Goal: Find specific page/section: Find specific page/section

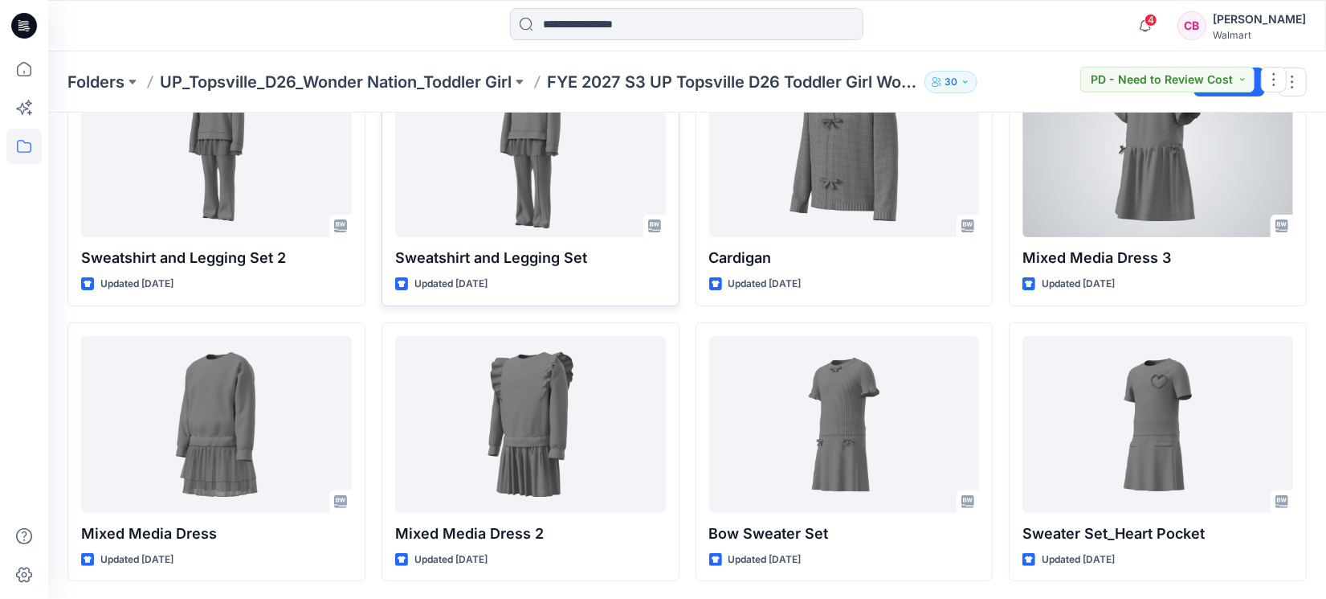
scroll to position [133, 0]
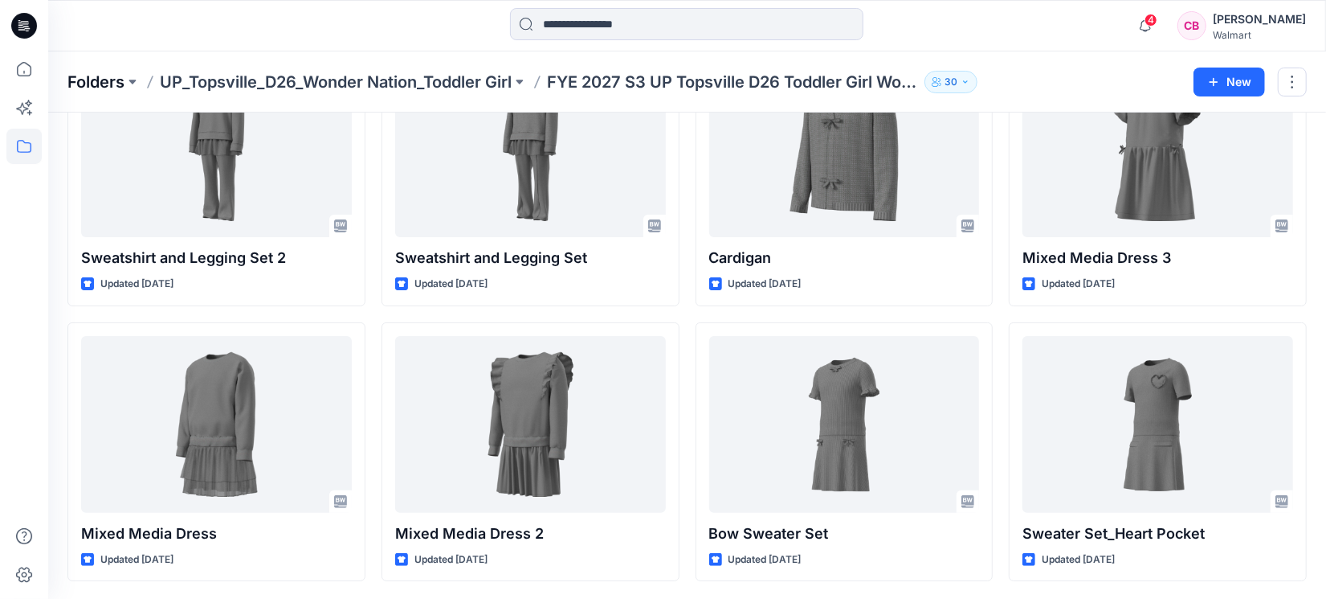
click at [85, 80] on p "Folders" at bounding box center [95, 82] width 57 height 22
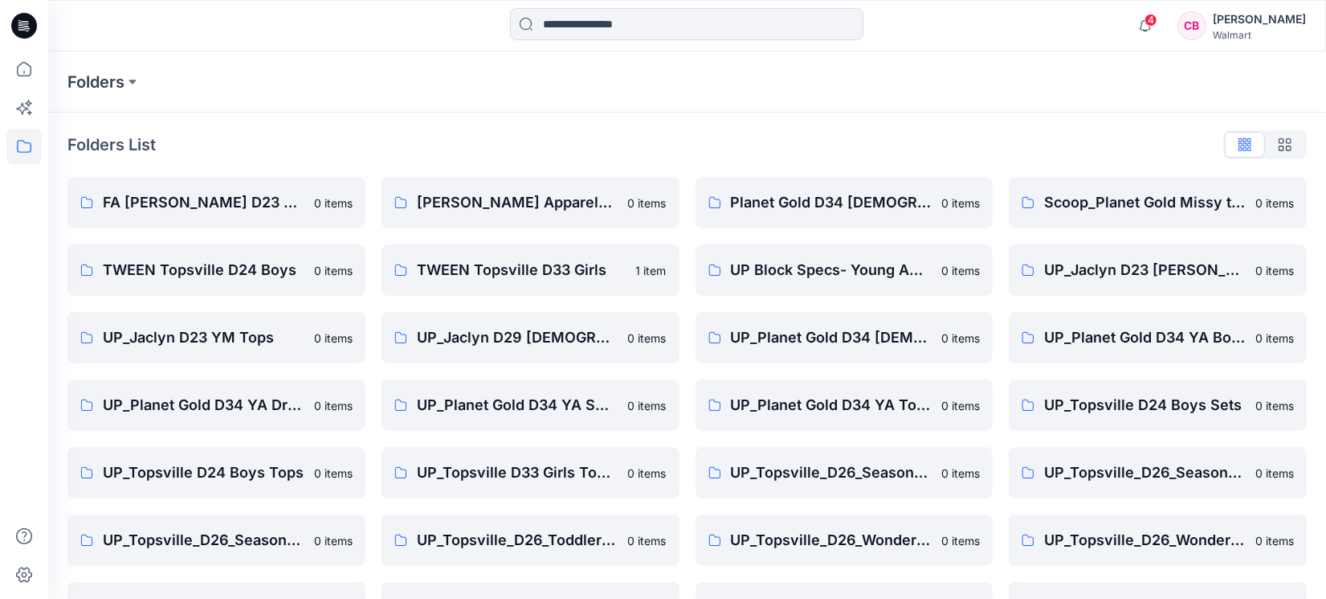
click at [0, 359] on div at bounding box center [24, 299] width 48 height 599
click at [21, 75] on icon at bounding box center [23, 68] width 35 height 35
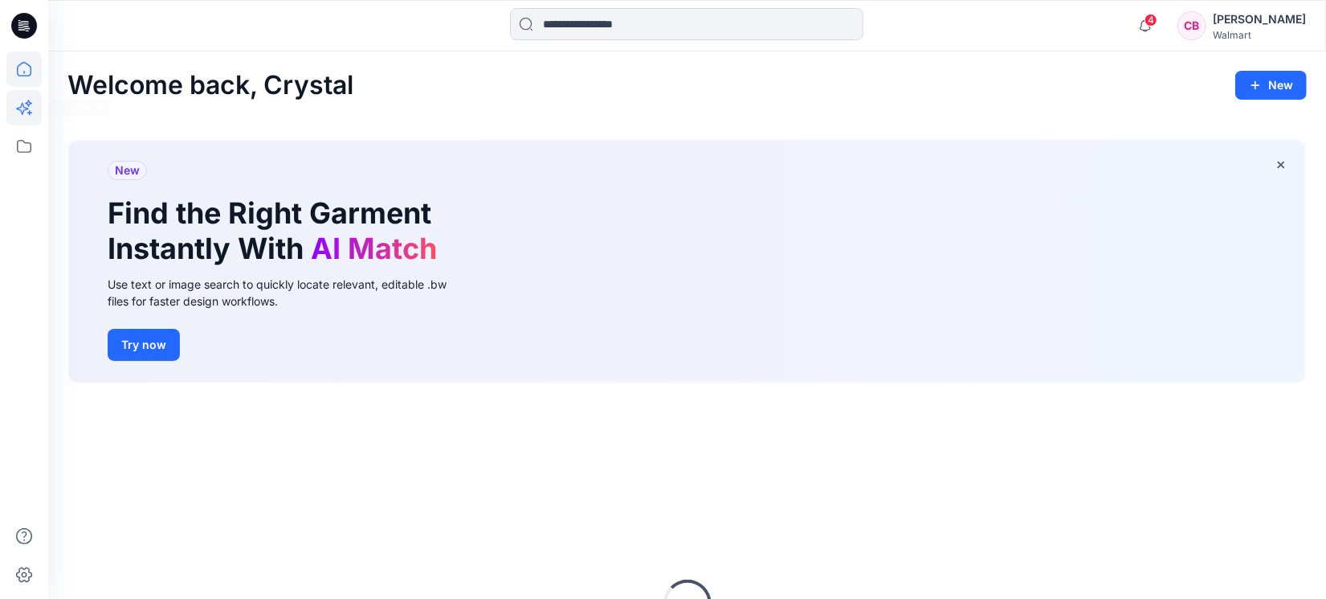
click at [19, 112] on icon at bounding box center [23, 107] width 35 height 35
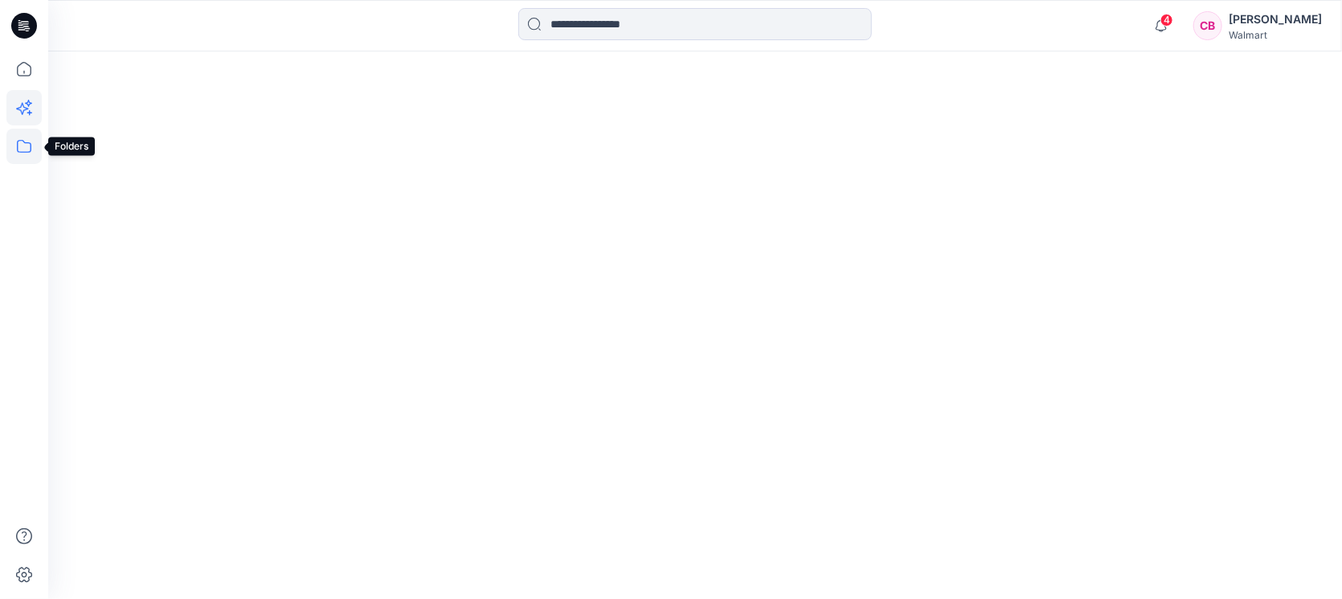
click at [19, 149] on icon at bounding box center [23, 146] width 35 height 35
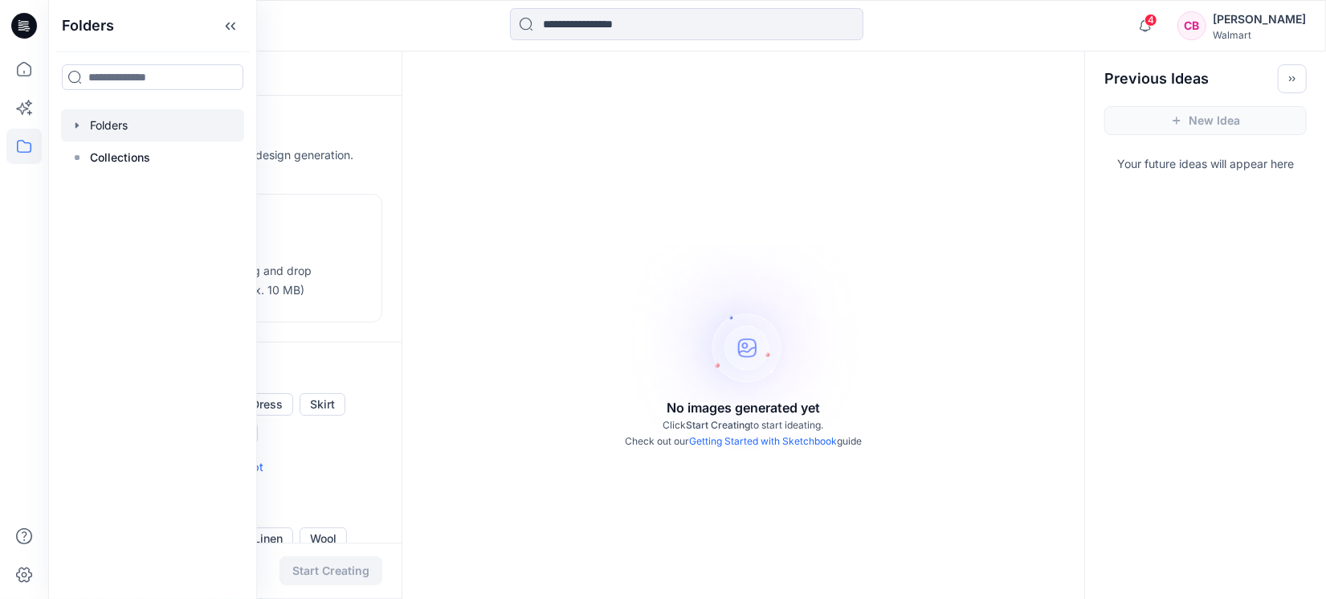
click at [140, 125] on div at bounding box center [152, 125] width 183 height 32
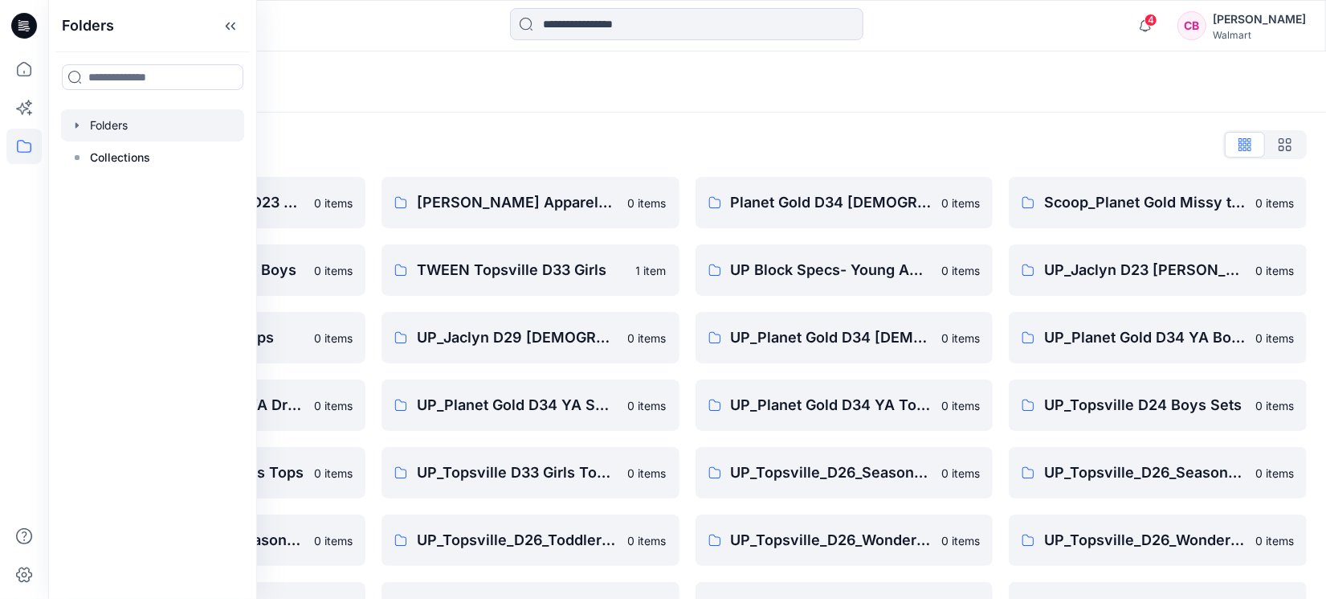
click at [697, 129] on div "Folders List FA [PERSON_NAME] D23 Men's Wovens 0 items TWEEN Topsville D24 Boys…" at bounding box center [687, 415] width 1278 height 607
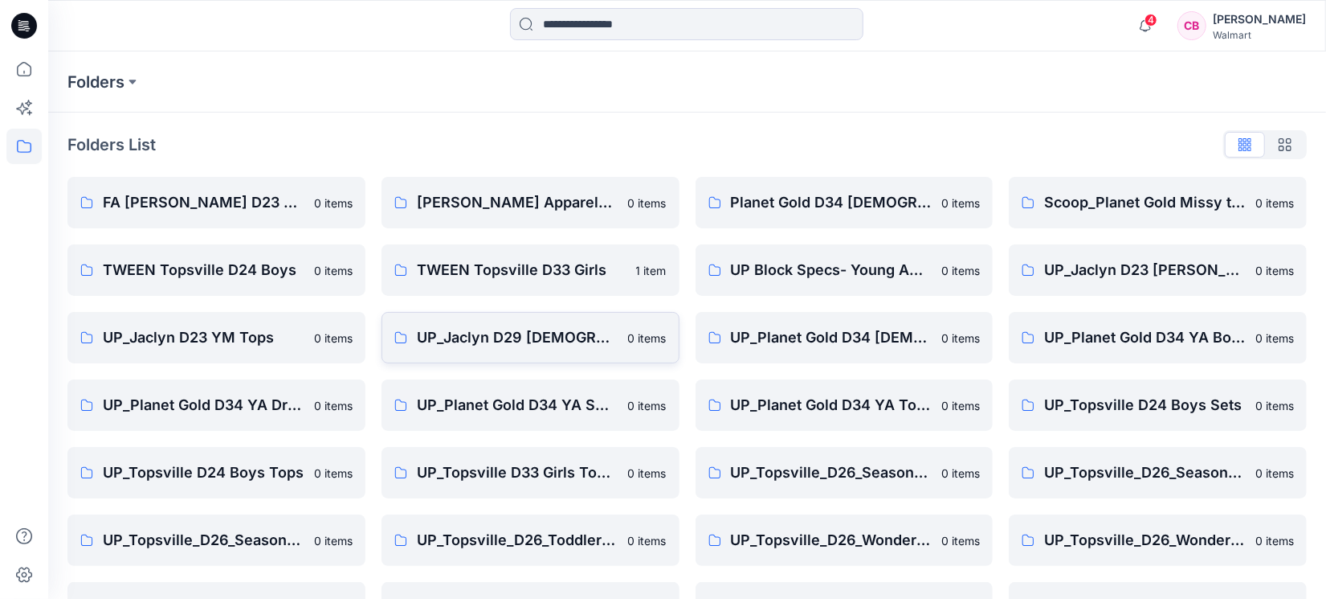
click at [529, 345] on p "UP_Jaclyn D29 [DEMOGRAPHIC_DATA] Sleep" at bounding box center [518, 337] width 202 height 22
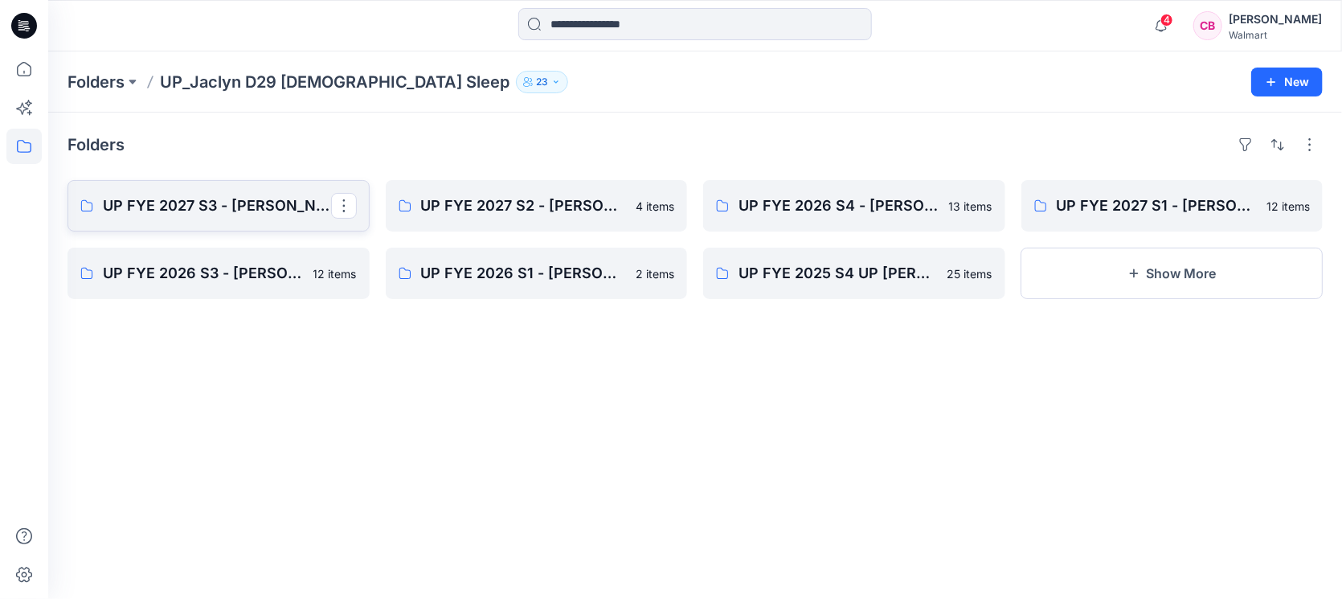
click at [223, 201] on p "UP FYE 2027 S3 - [PERSON_NAME] D29 [DEMOGRAPHIC_DATA] Sleepwear" at bounding box center [217, 205] width 228 height 22
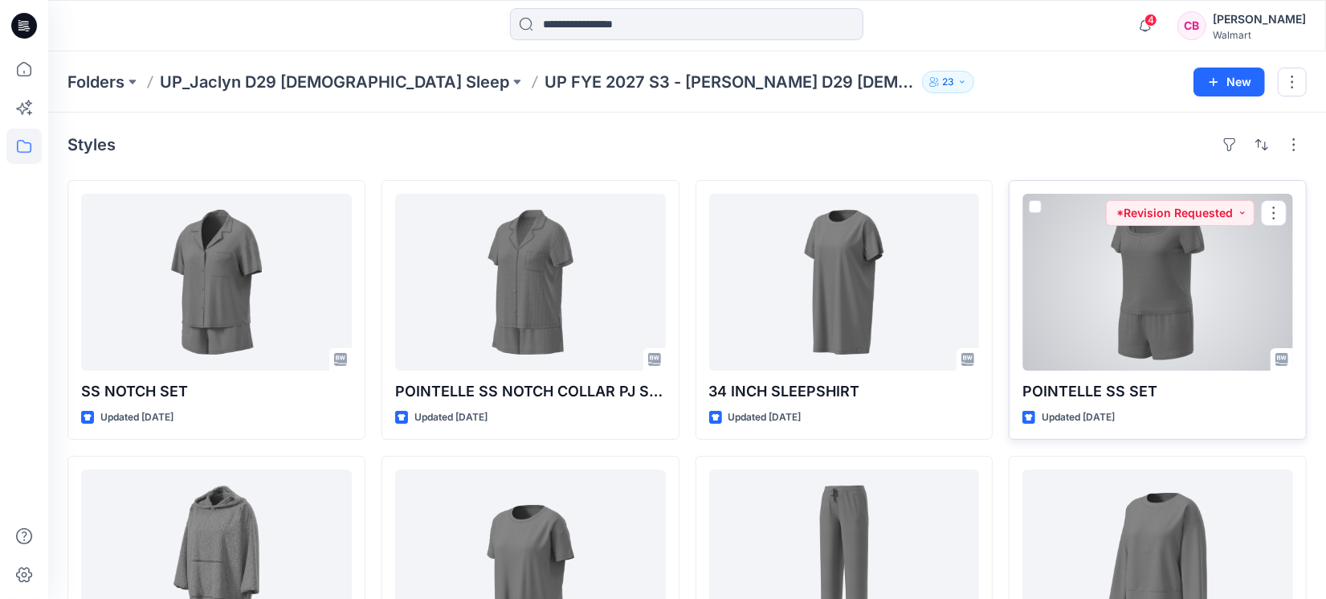
click at [1183, 303] on div at bounding box center [1158, 282] width 271 height 177
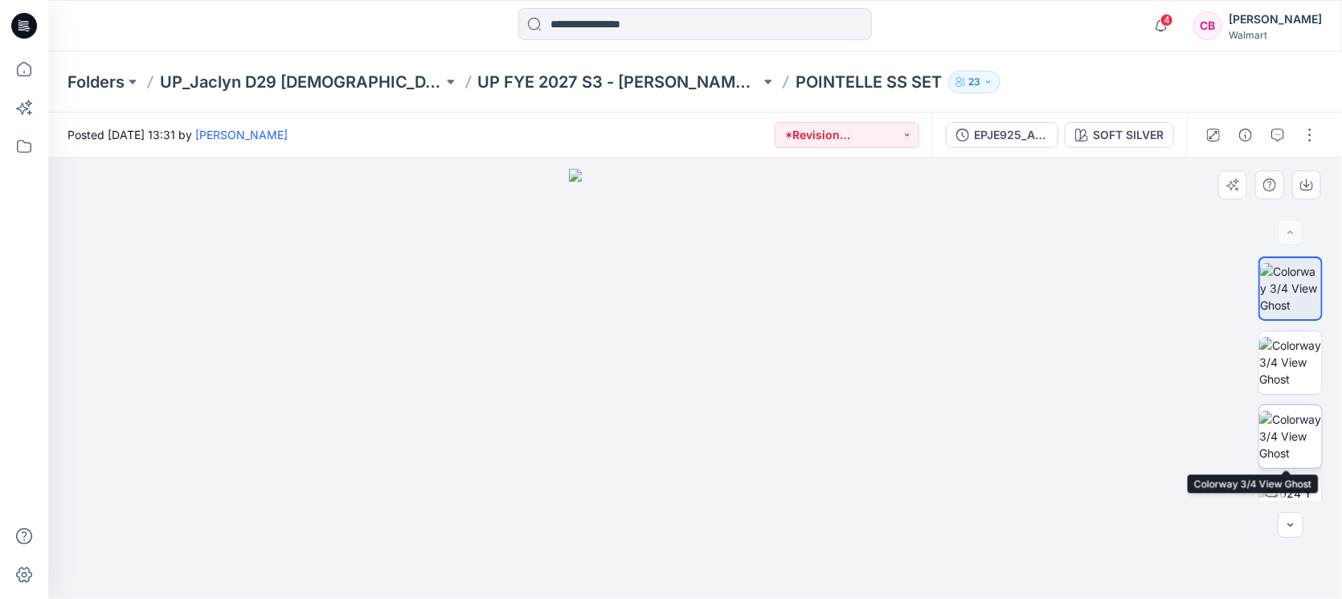
click at [1288, 431] on img at bounding box center [1290, 436] width 63 height 51
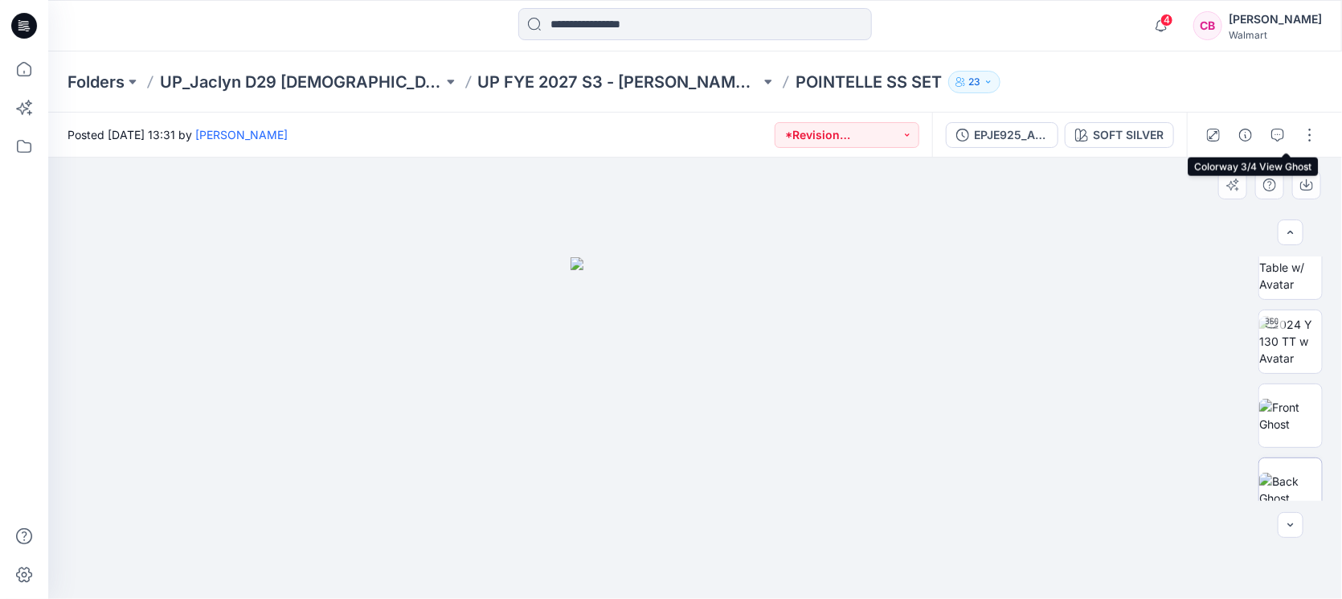
scroll to position [402, 0]
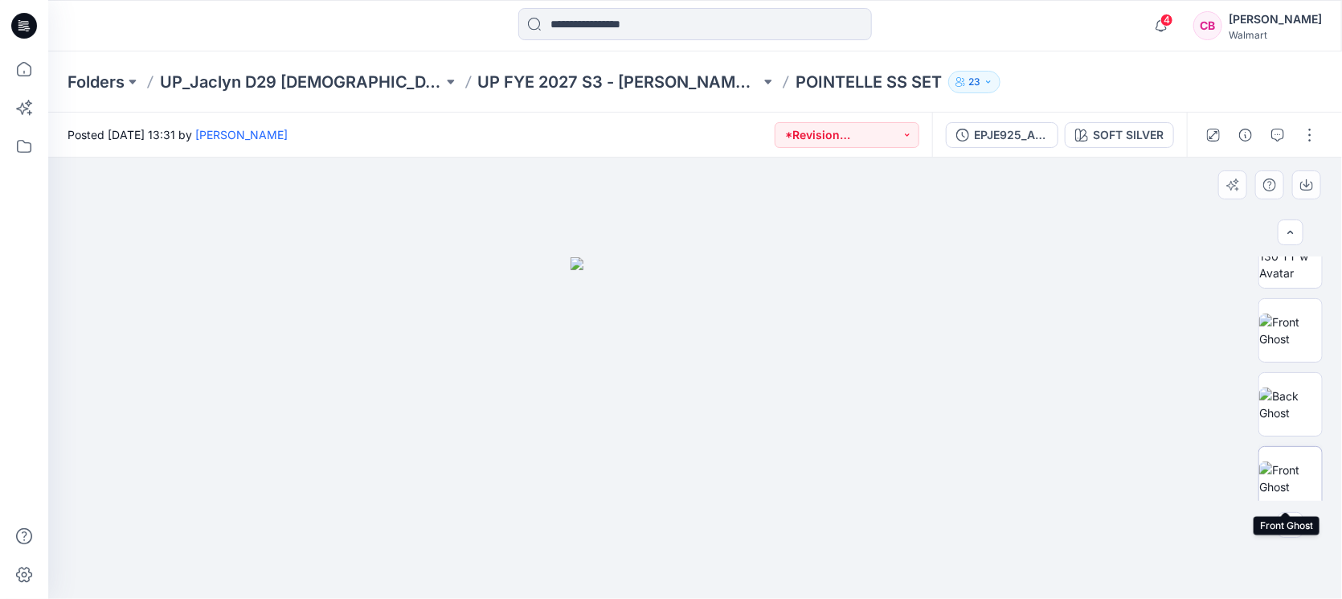
click at [1276, 464] on img at bounding box center [1290, 478] width 63 height 34
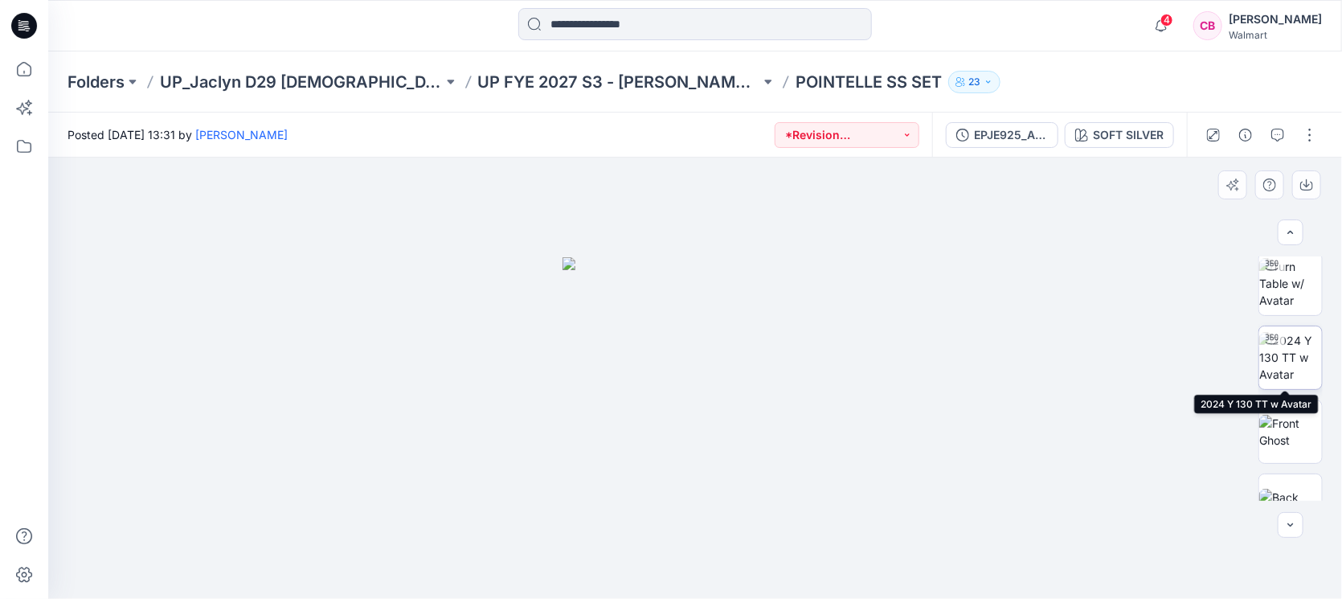
click at [1277, 358] on img at bounding box center [1290, 357] width 63 height 51
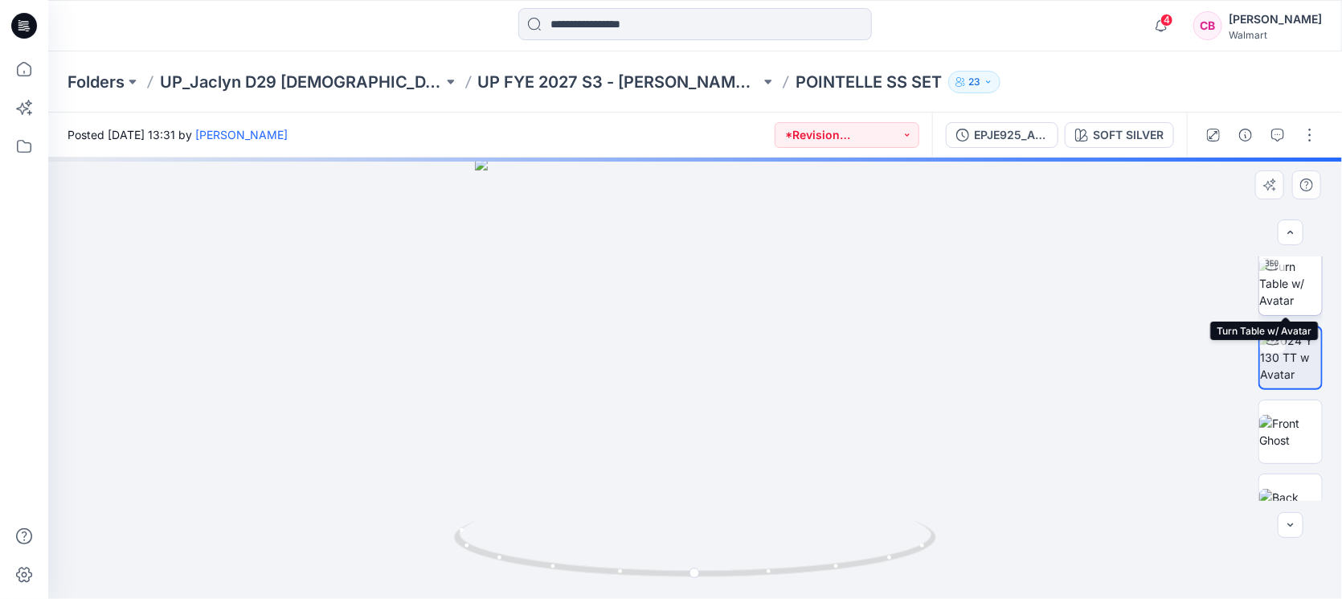
click at [1281, 286] on img at bounding box center [1290, 283] width 63 height 51
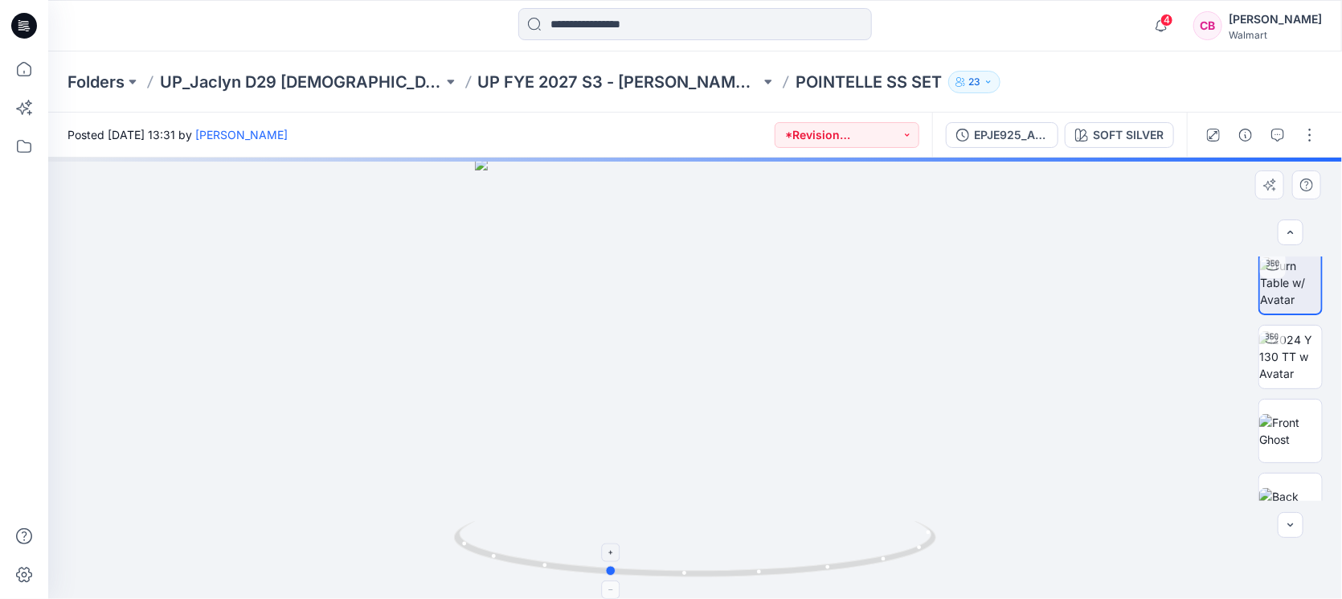
drag, startPoint x: 697, startPoint y: 578, endPoint x: 611, endPoint y: 575, distance: 86.8
click at [611, 575] on icon at bounding box center [697, 551] width 486 height 60
click at [712, 542] on icon at bounding box center [697, 551] width 486 height 60
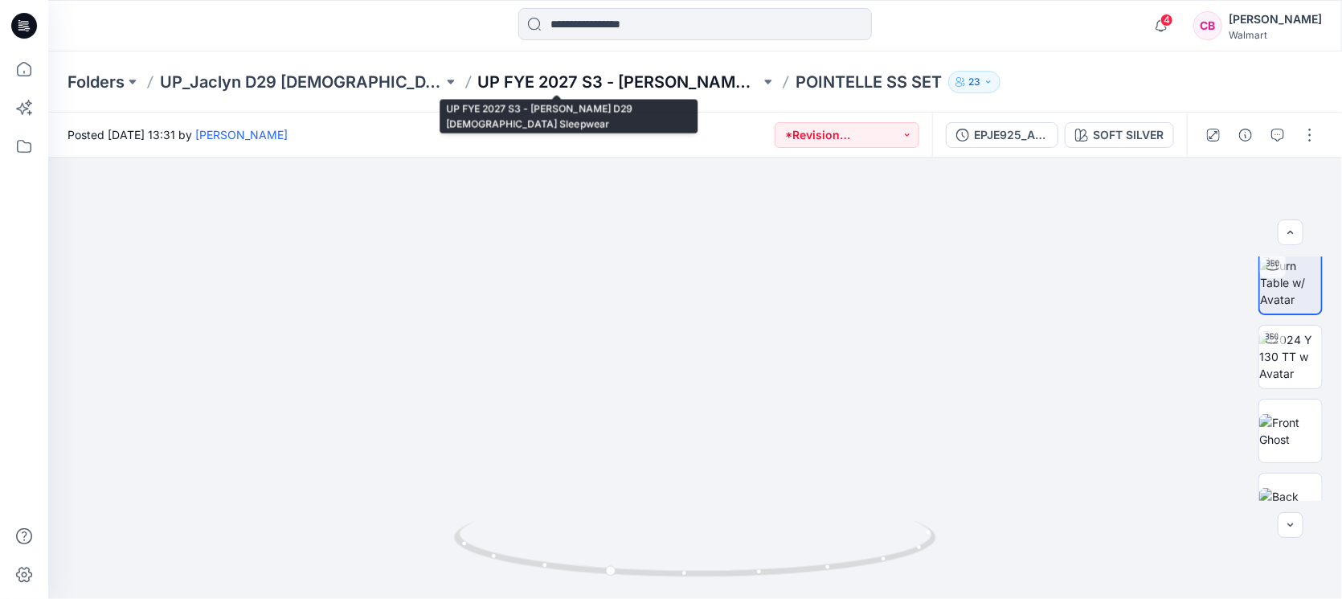
click at [558, 80] on p "UP FYE 2027 S3 - [PERSON_NAME] D29 [DEMOGRAPHIC_DATA] Sleepwear" at bounding box center [619, 82] width 283 height 22
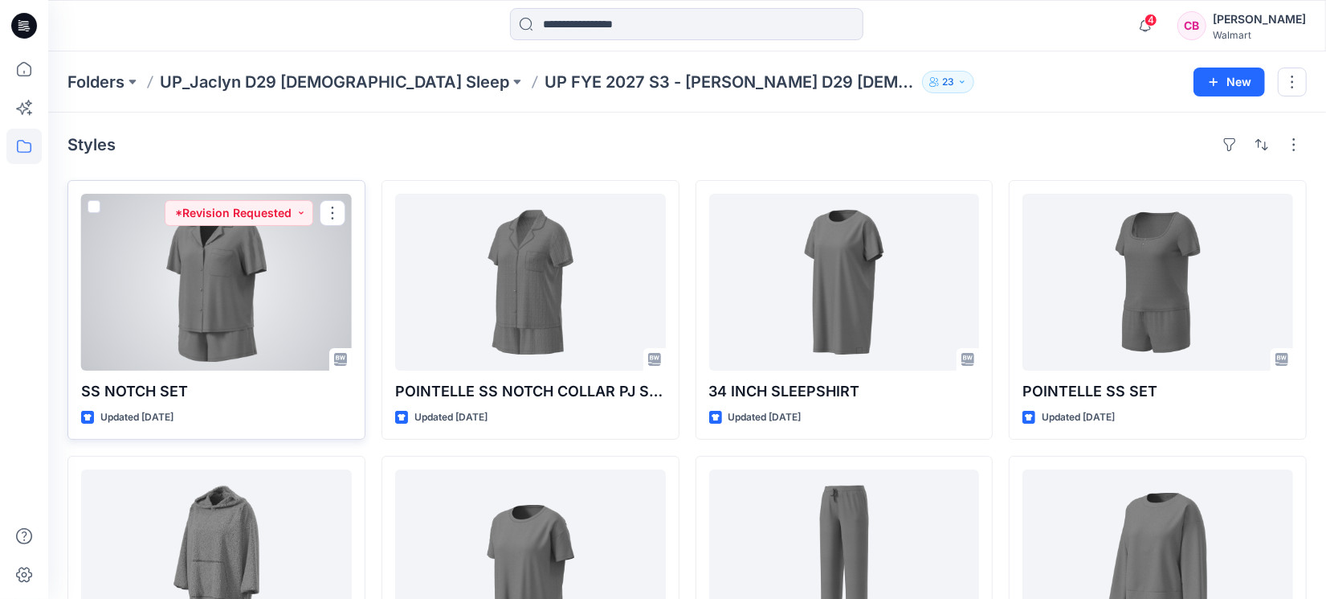
click at [253, 279] on div at bounding box center [216, 282] width 271 height 177
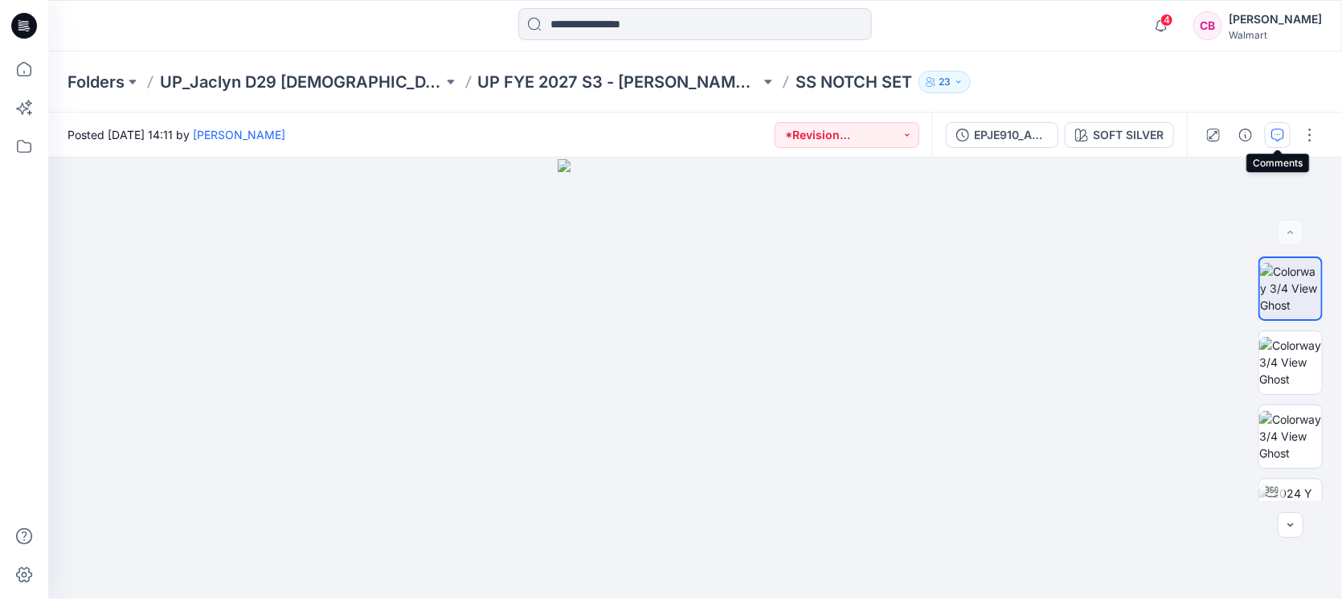
click at [1281, 134] on icon "button" at bounding box center [1277, 135] width 13 height 13
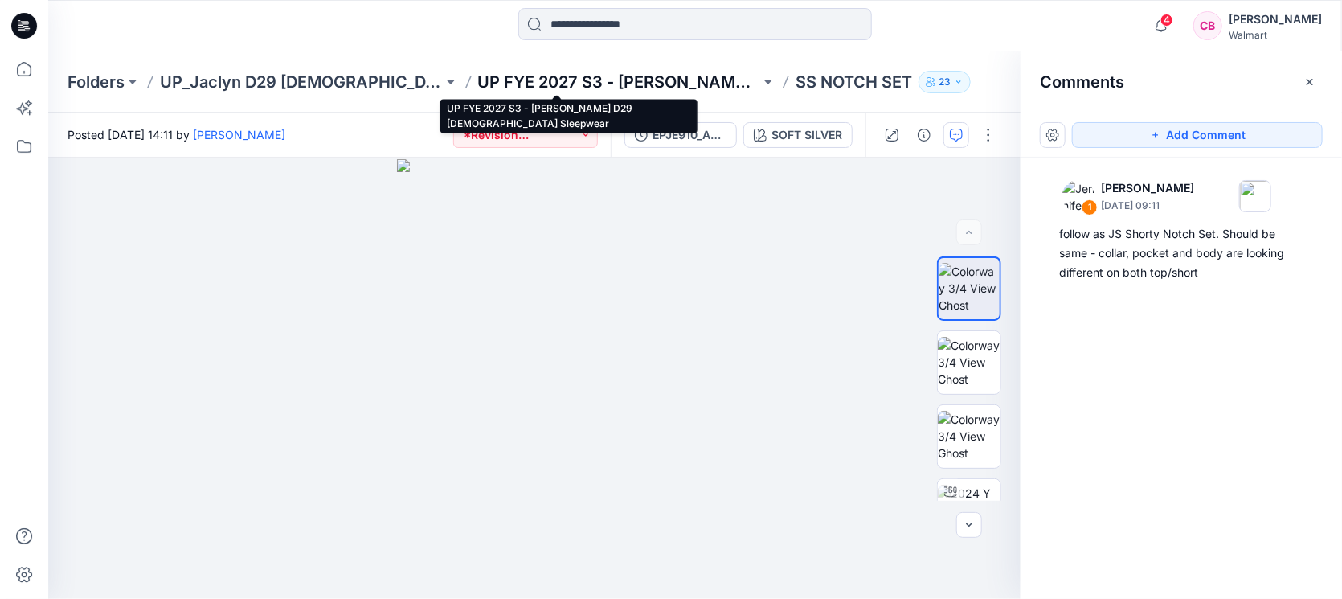
click at [556, 71] on p "UP FYE 2027 S3 - [PERSON_NAME] D29 [DEMOGRAPHIC_DATA] Sleepwear" at bounding box center [619, 82] width 283 height 22
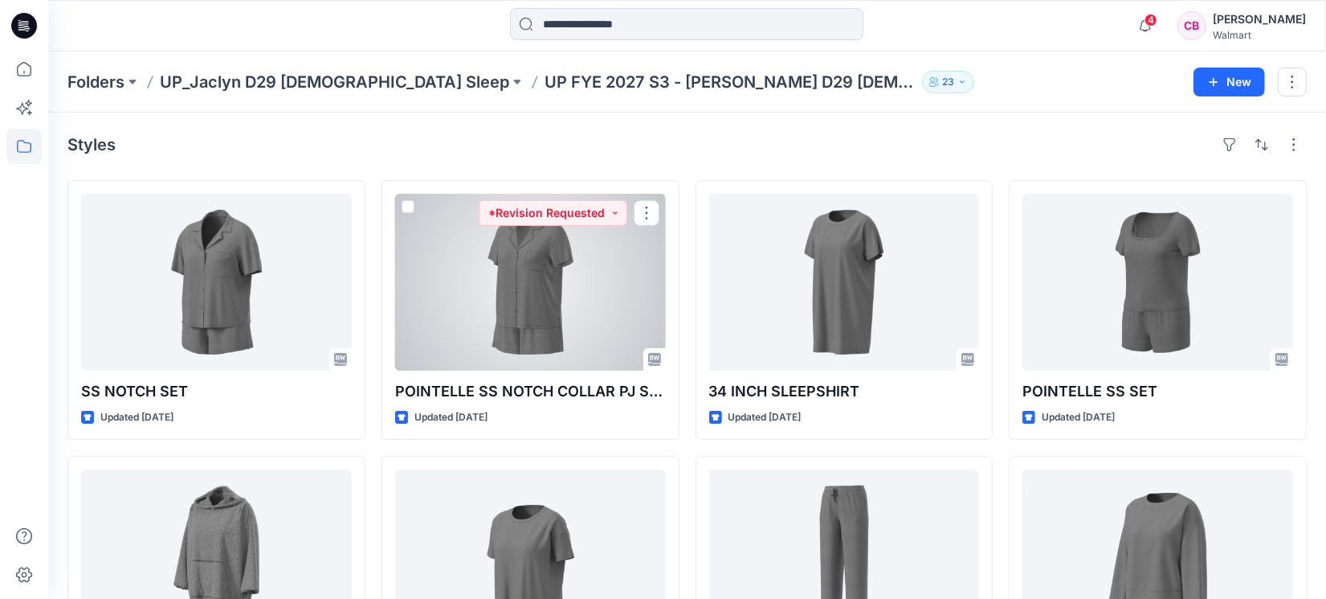
drag, startPoint x: 504, startPoint y: 296, endPoint x: 508, endPoint y: 282, distance: 14.2
click at [503, 296] on div at bounding box center [530, 282] width 271 height 177
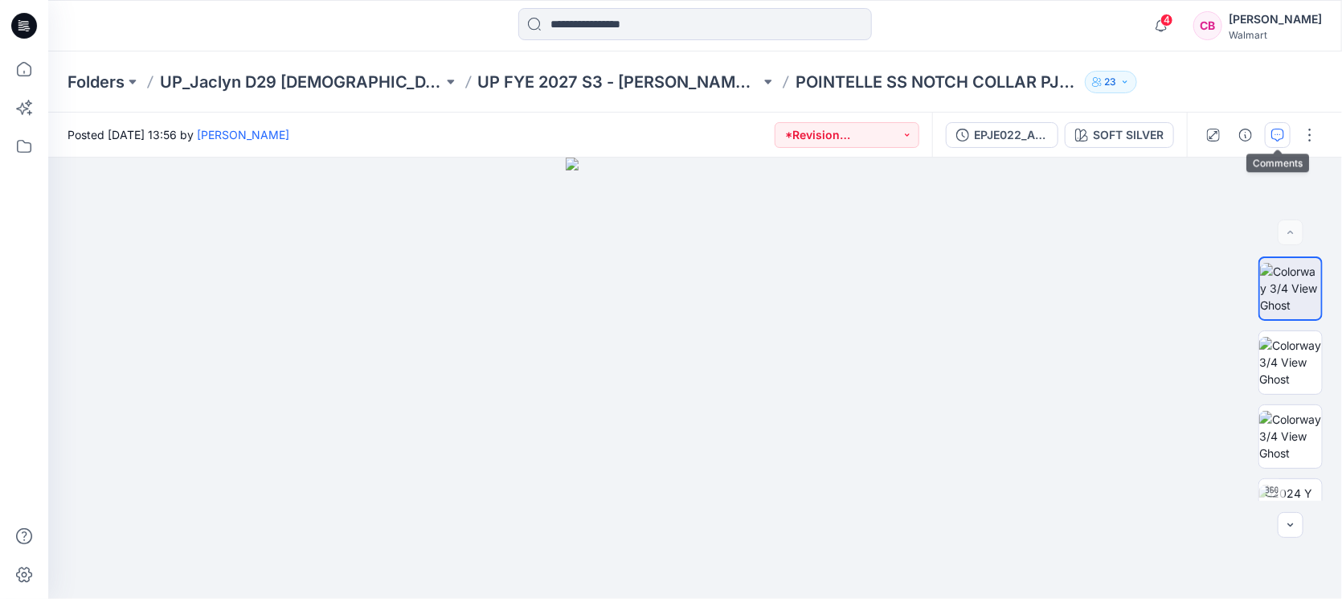
click at [1269, 136] on button "button" at bounding box center [1278, 135] width 26 height 26
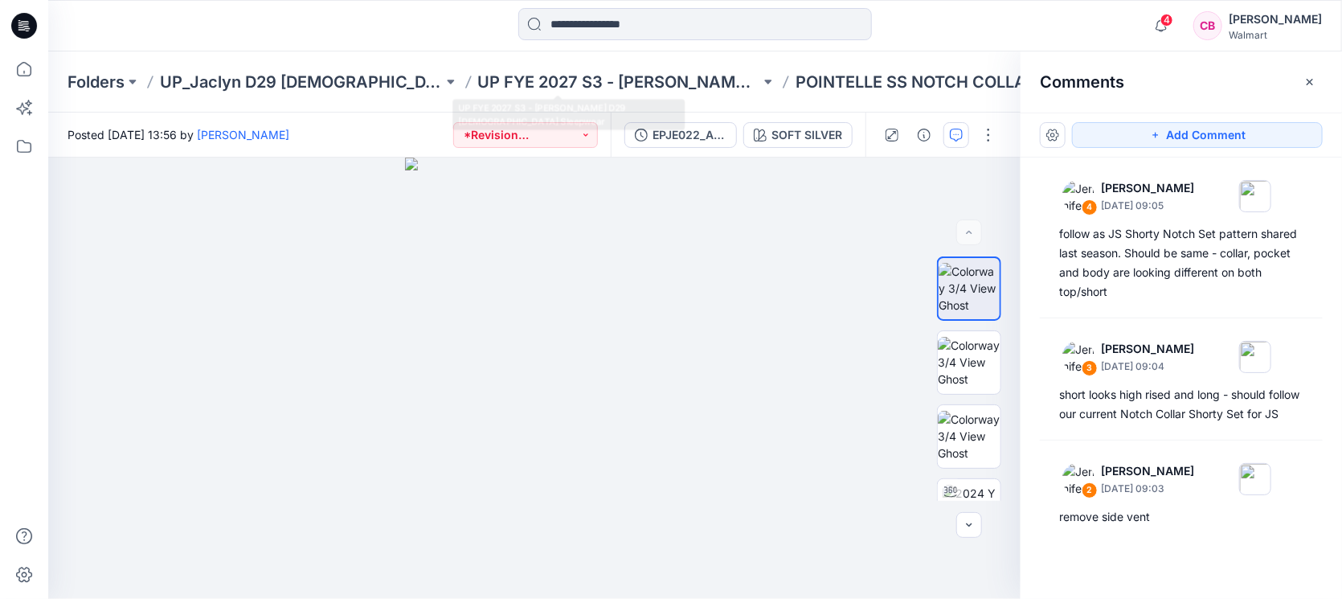
click at [646, 68] on div "Folders UP_Jaclyn D29 [DEMOGRAPHIC_DATA] Sleep UP FYE 2027 S3 - [PERSON_NAME] D…" at bounding box center [695, 81] width 1294 height 61
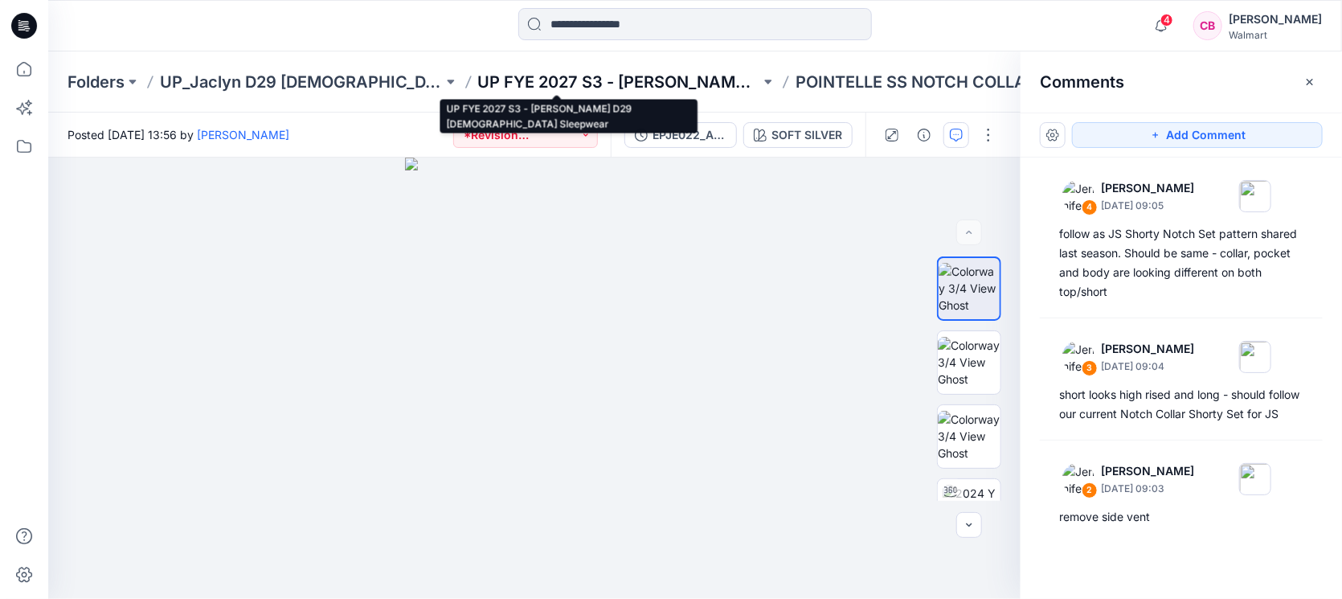
click at [646, 80] on p "UP FYE 2027 S3 - [PERSON_NAME] D29 [DEMOGRAPHIC_DATA] Sleepwear" at bounding box center [619, 82] width 283 height 22
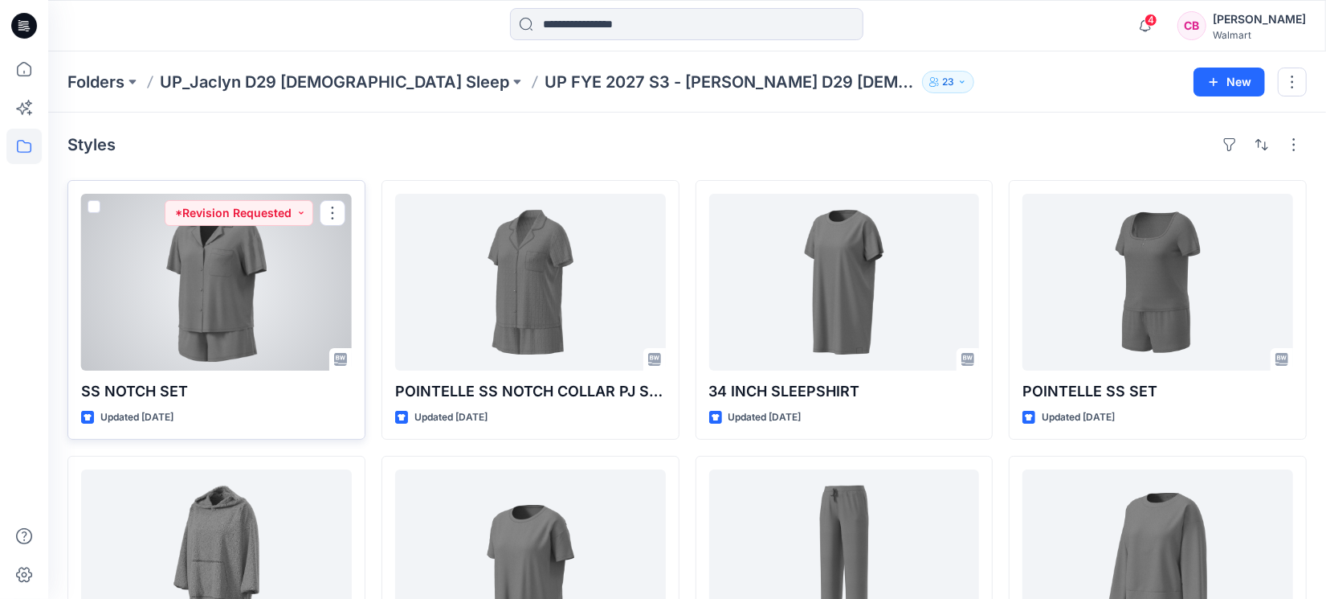
click at [236, 284] on div at bounding box center [216, 282] width 271 height 177
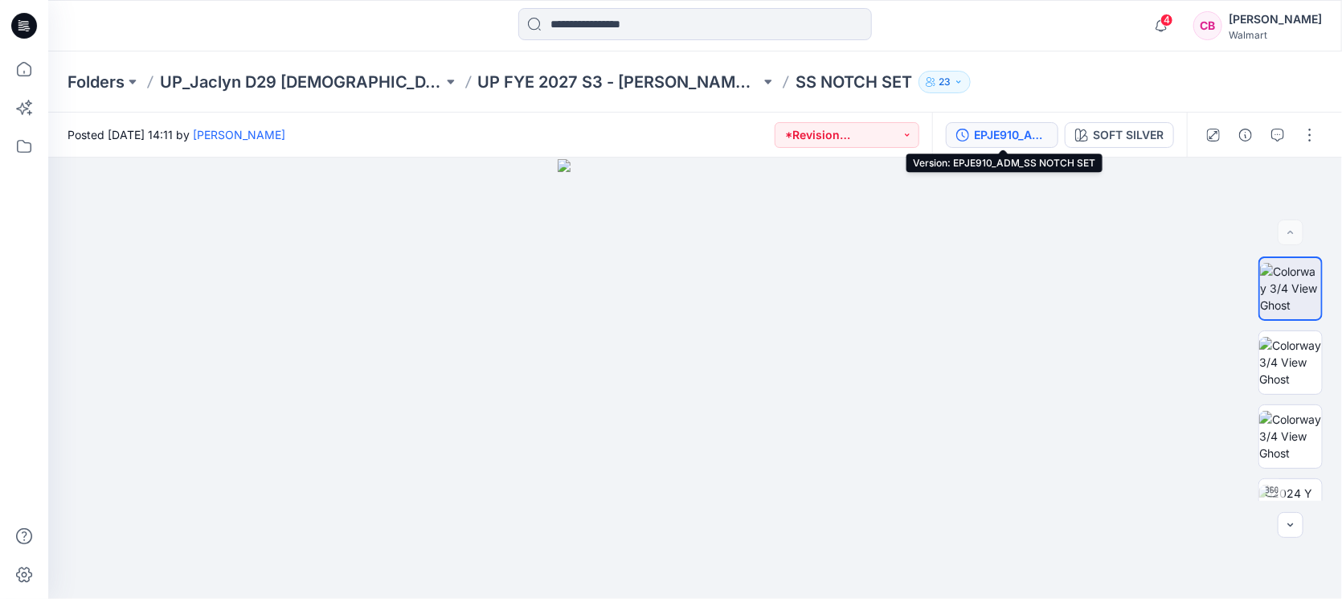
click at [1031, 133] on div "EPJE910_ADM_SS NOTCH SET" at bounding box center [1011, 135] width 74 height 18
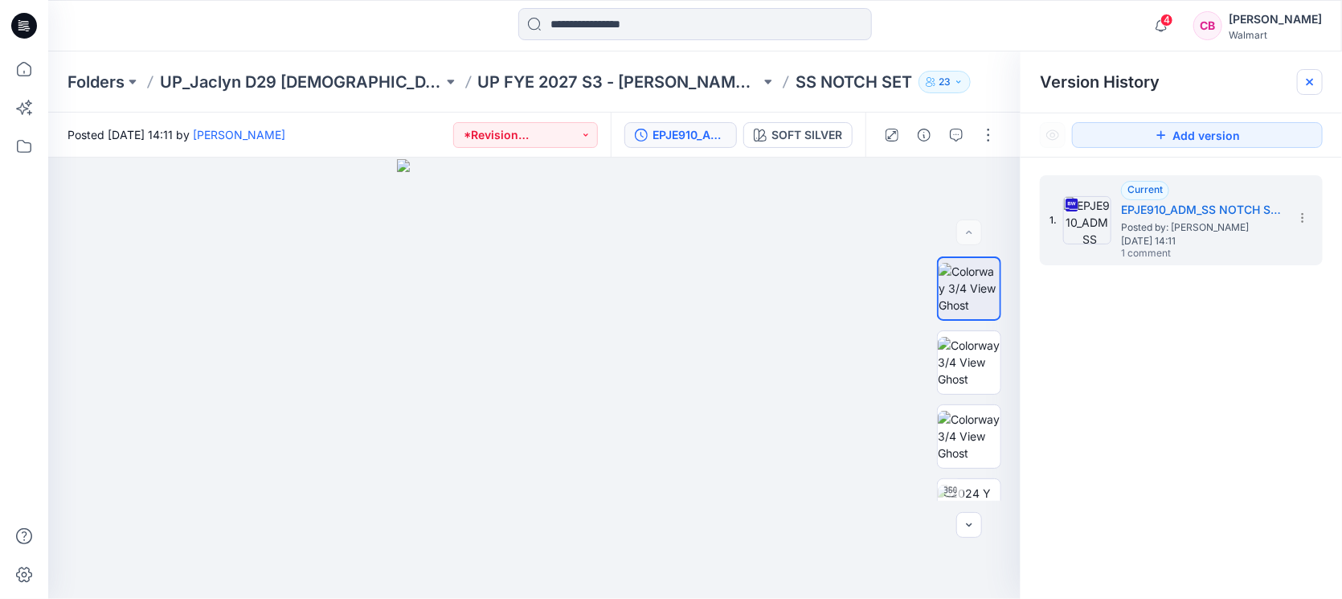
click at [1312, 78] on icon at bounding box center [1309, 82] width 13 height 13
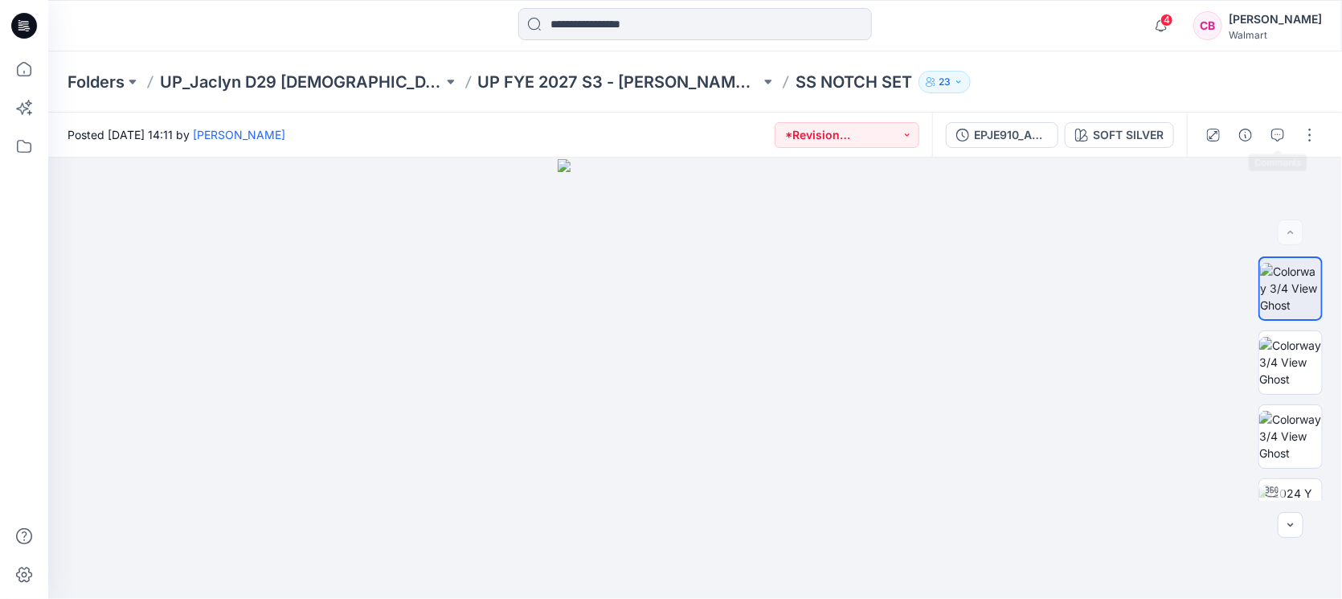
click at [1293, 130] on div at bounding box center [1261, 134] width 149 height 45
click at [1285, 133] on button "button" at bounding box center [1278, 135] width 26 height 26
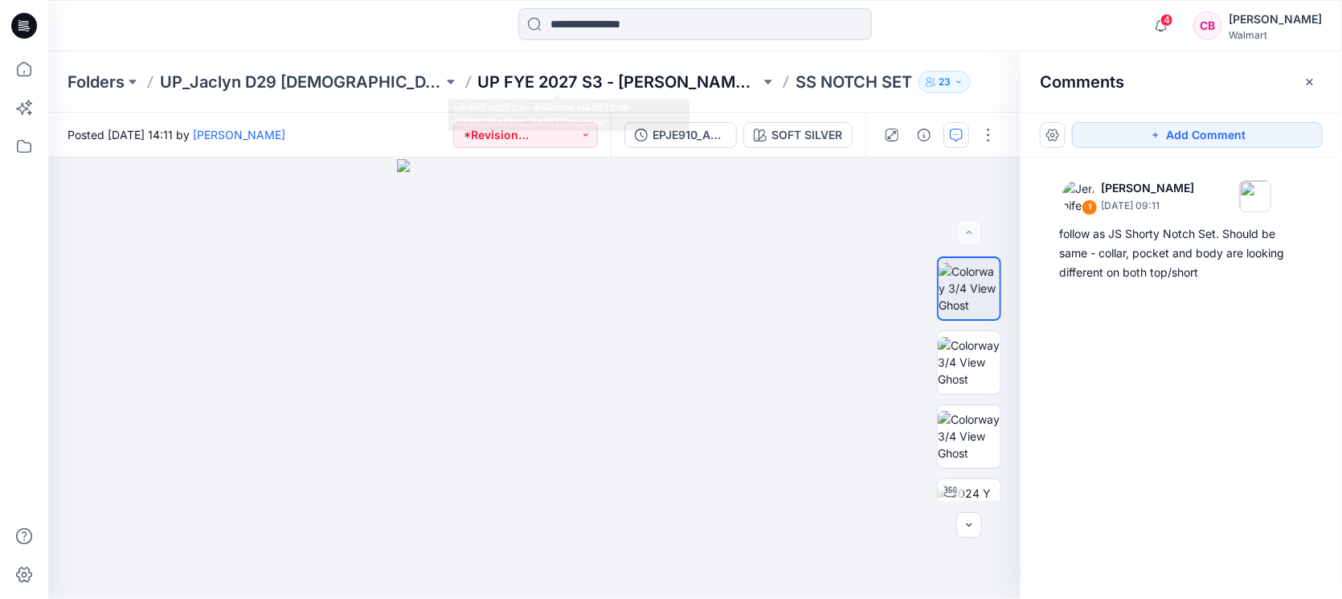
click at [607, 80] on p "UP FYE 2027 S3 - [PERSON_NAME] D29 [DEMOGRAPHIC_DATA] Sleepwear" at bounding box center [619, 82] width 283 height 22
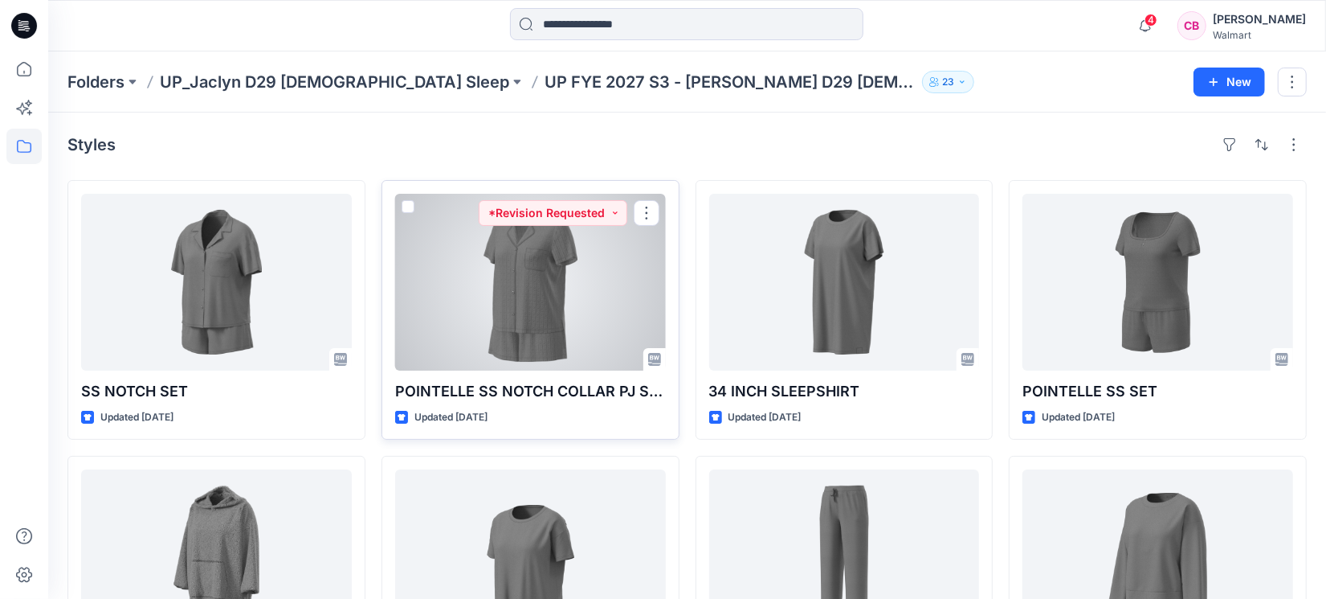
click at [568, 285] on div at bounding box center [530, 282] width 271 height 177
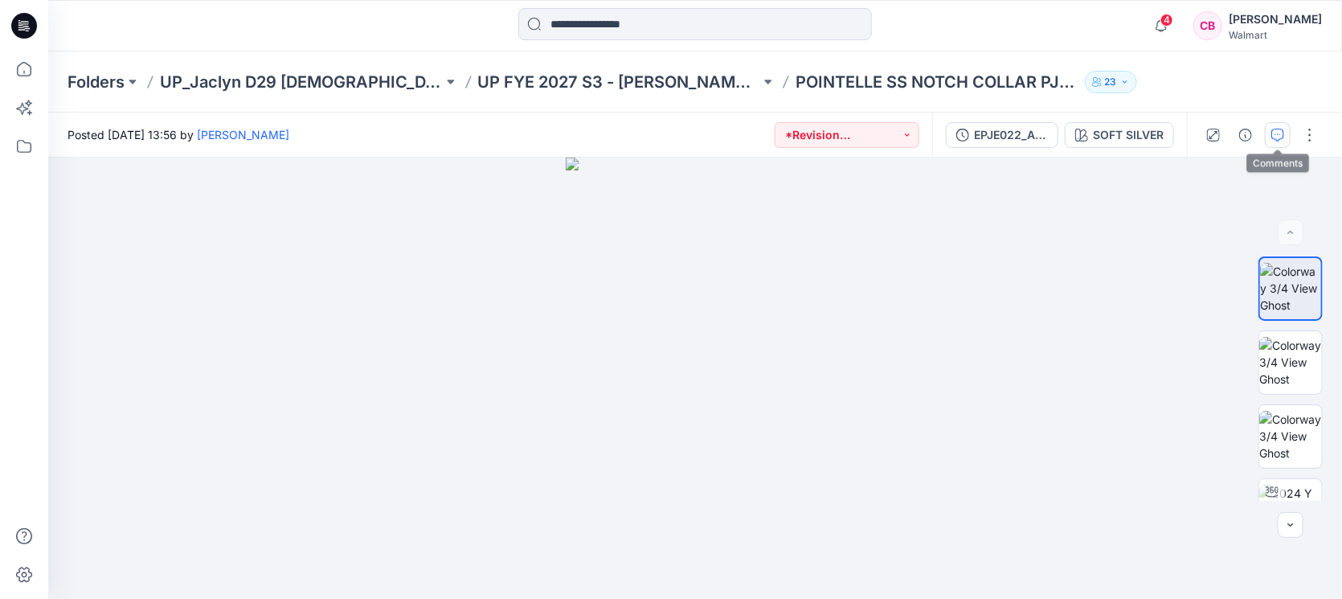
click at [1280, 139] on icon "button" at bounding box center [1277, 135] width 13 height 13
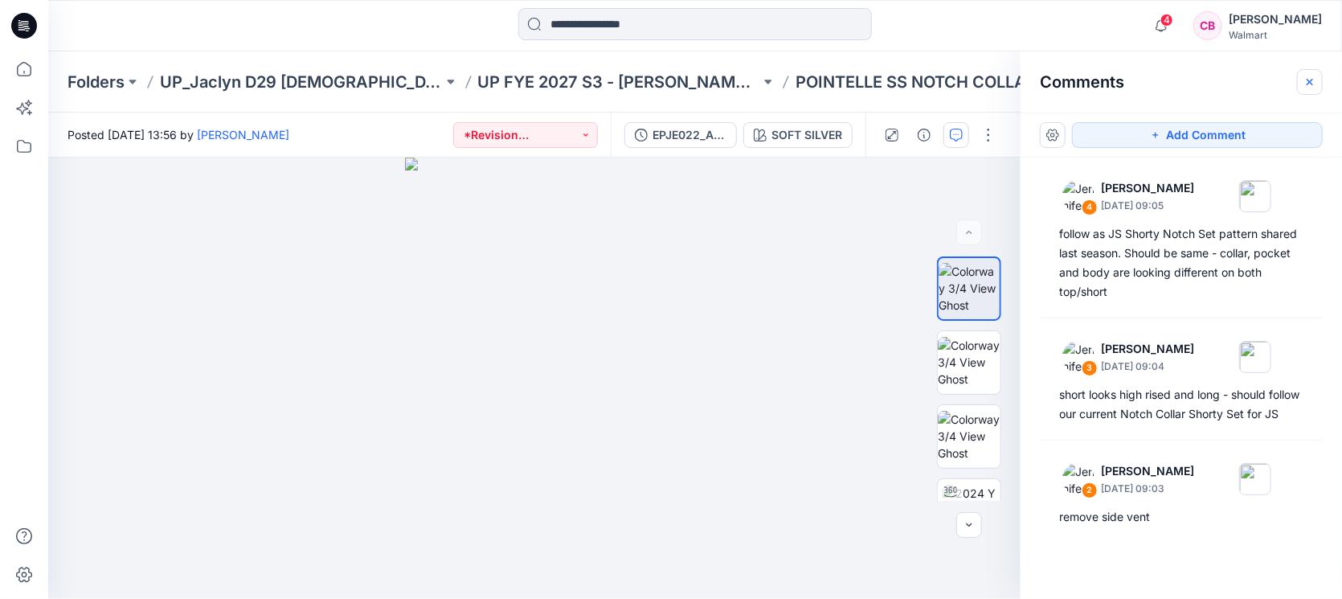
click at [1315, 82] on icon "button" at bounding box center [1309, 82] width 13 height 13
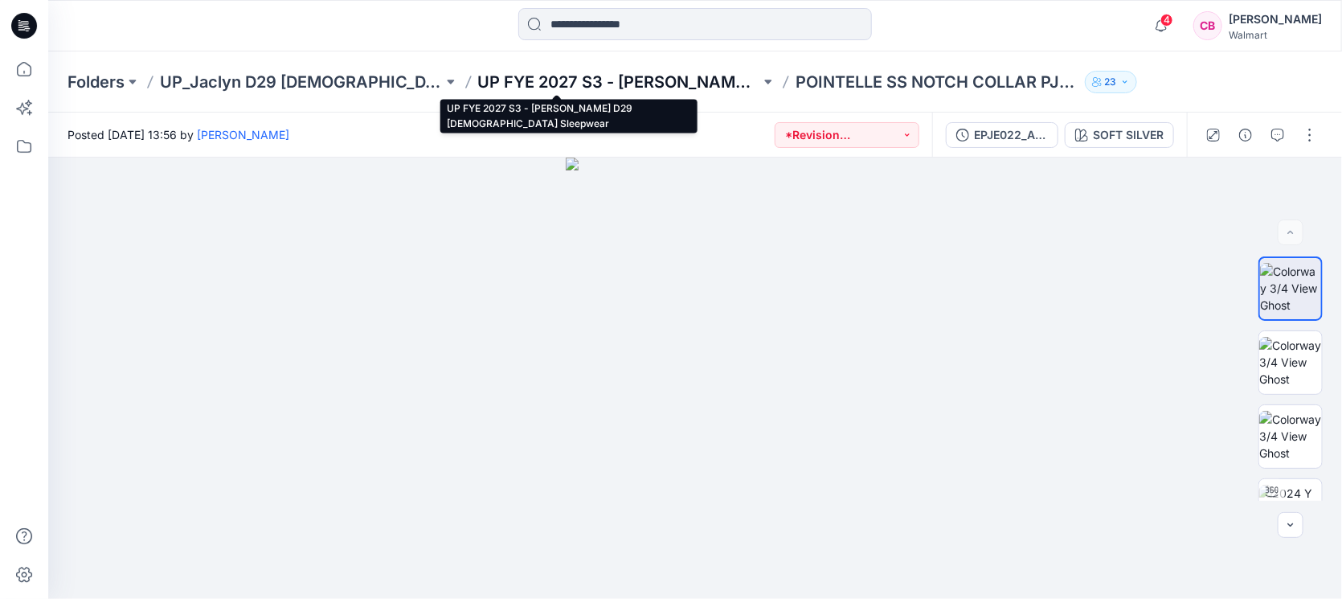
click at [478, 89] on p "UP FYE 2027 S3 - [PERSON_NAME] D29 [DEMOGRAPHIC_DATA] Sleepwear" at bounding box center [619, 82] width 283 height 22
